Goal: Transaction & Acquisition: Purchase product/service

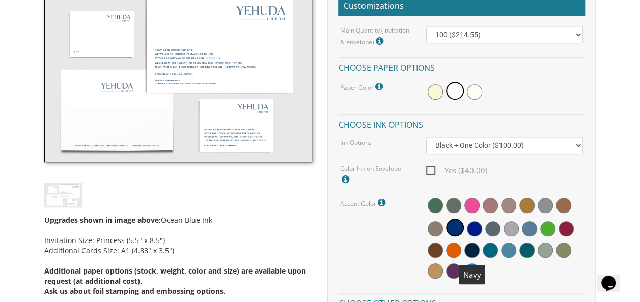
click at [467, 251] on span at bounding box center [471, 250] width 15 height 15
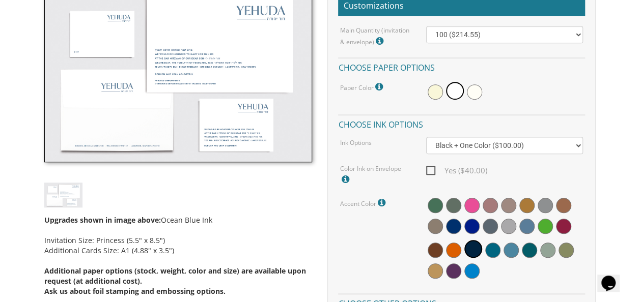
click at [433, 170] on span "Yes ($40.00)" at bounding box center [456, 170] width 61 height 13
click at [433, 170] on input "Yes ($40.00)" at bounding box center [429, 169] width 7 height 7
checkbox input "true"
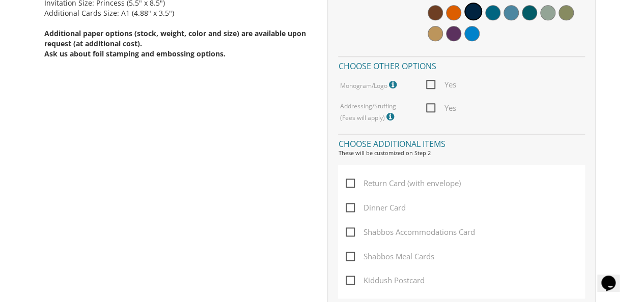
scroll to position [565, 0]
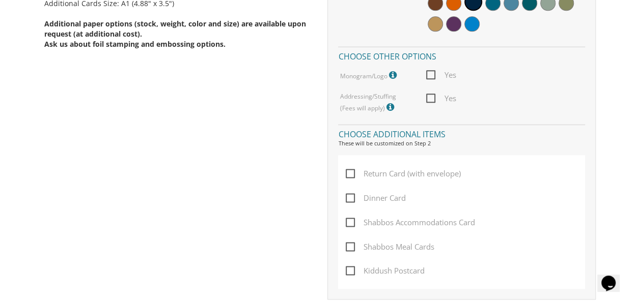
click at [430, 75] on span "Yes" at bounding box center [441, 75] width 30 height 13
click at [430, 75] on input "Yes" at bounding box center [429, 74] width 7 height 7
checkbox input "true"
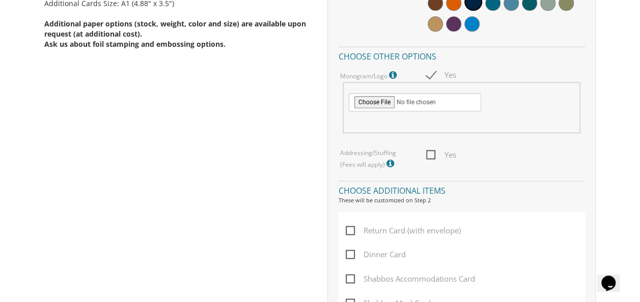
click at [431, 152] on span "Yes" at bounding box center [441, 155] width 30 height 13
click at [431, 152] on input "Yes" at bounding box center [429, 154] width 7 height 7
checkbox input "true"
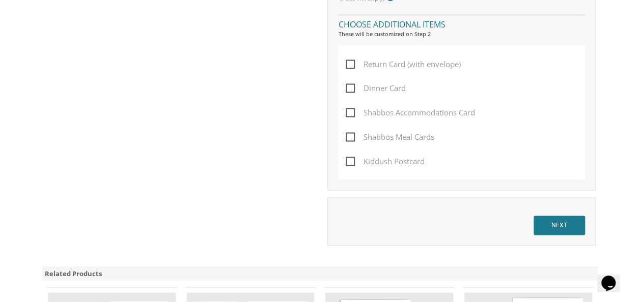
scroll to position [761, 0]
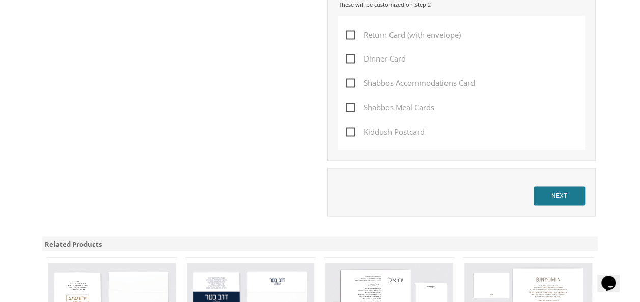
click at [350, 61] on span "Dinner Card" at bounding box center [376, 58] width 60 height 13
click at [350, 61] on input "Dinner Card" at bounding box center [349, 57] width 7 height 7
checkbox input "true"
click at [350, 133] on span "Kiddush Postcard" at bounding box center [385, 132] width 79 height 13
click at [350, 133] on input "Kiddush Postcard" at bounding box center [349, 131] width 7 height 7
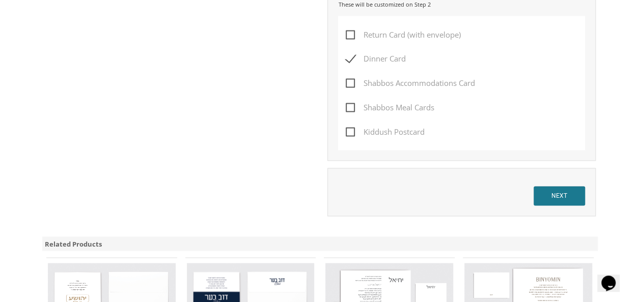
checkbox input "true"
click at [553, 191] on input "NEXT" at bounding box center [558, 195] width 51 height 19
click at [559, 193] on input "NEXT" at bounding box center [558, 195] width 51 height 19
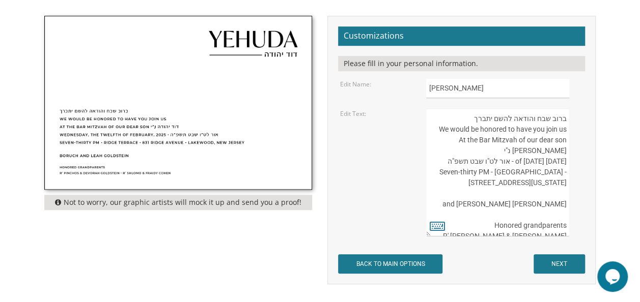
scroll to position [336, 0]
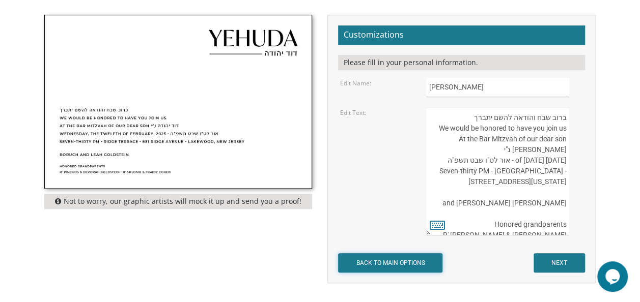
click at [357, 262] on input "BACK TO MAIN OPTIONS" at bounding box center [390, 262] width 104 height 19
